Goal: Task Accomplishment & Management: Manage account settings

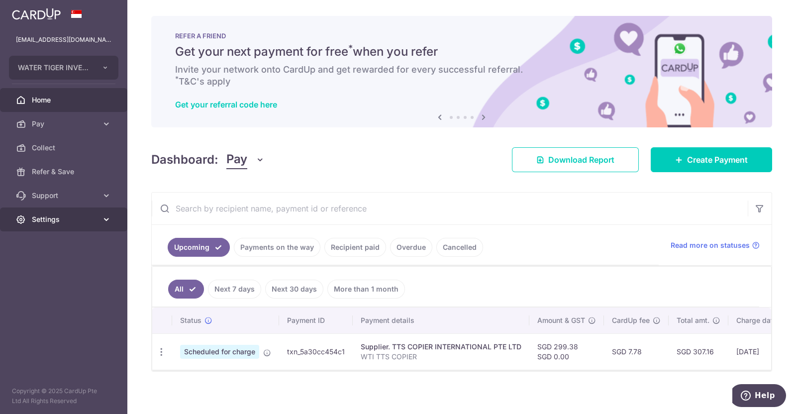
scroll to position [0, 159]
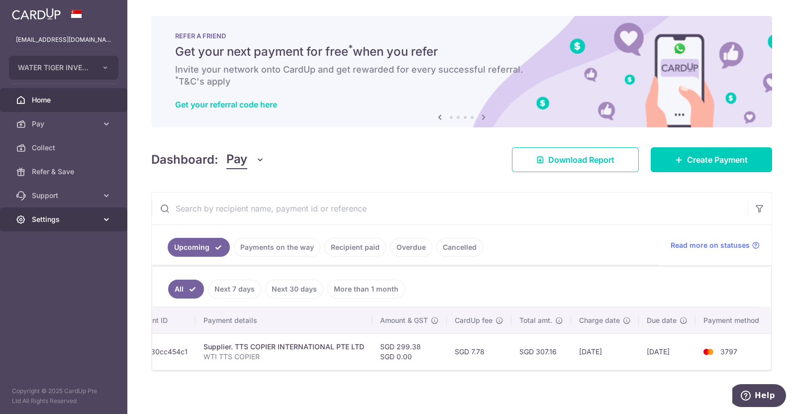
click at [50, 216] on span "Settings" at bounding box center [65, 219] width 66 height 10
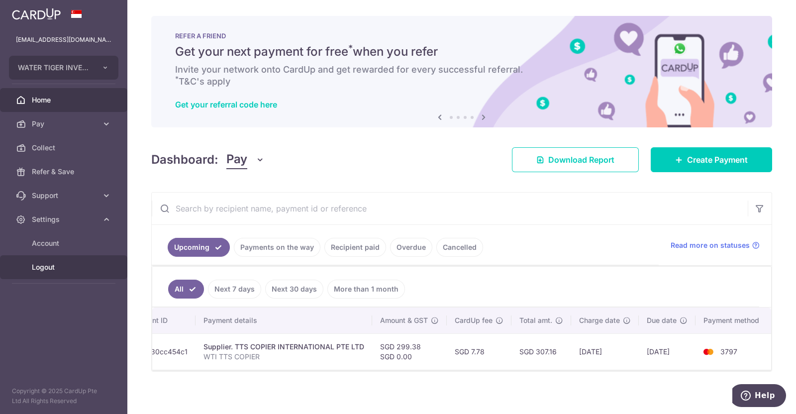
click at [45, 270] on span "Logout" at bounding box center [65, 267] width 66 height 10
